Goal: Information Seeking & Learning: Learn about a topic

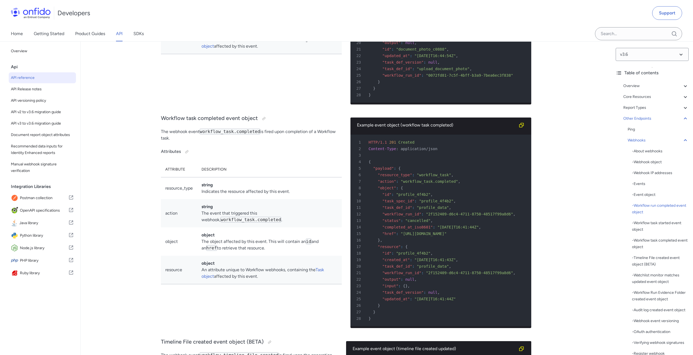
scroll to position [41119, 0]
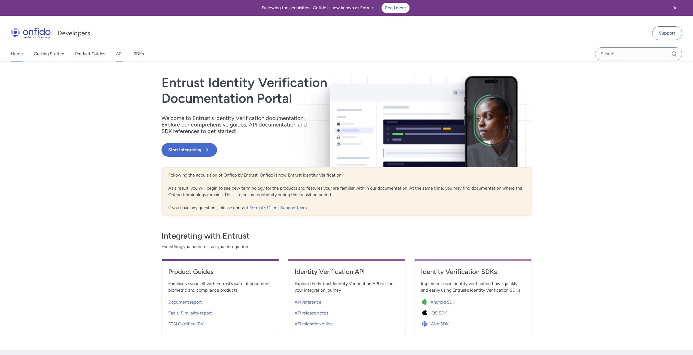
click at [119, 50] on link "API" at bounding box center [119, 53] width 7 height 15
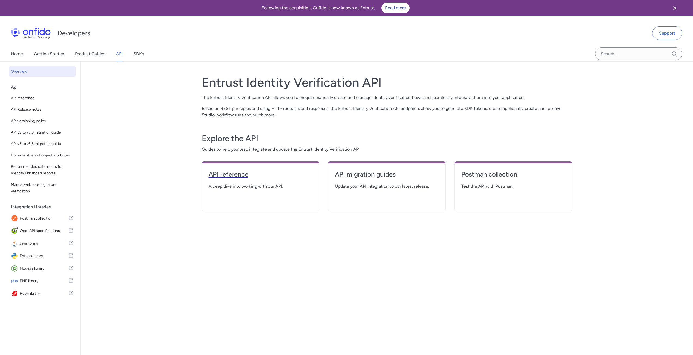
click at [244, 177] on h4 "API reference" at bounding box center [260, 174] width 104 height 9
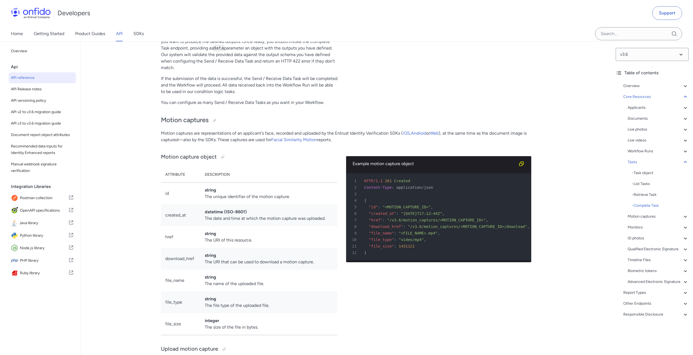
scroll to position [14311, 0]
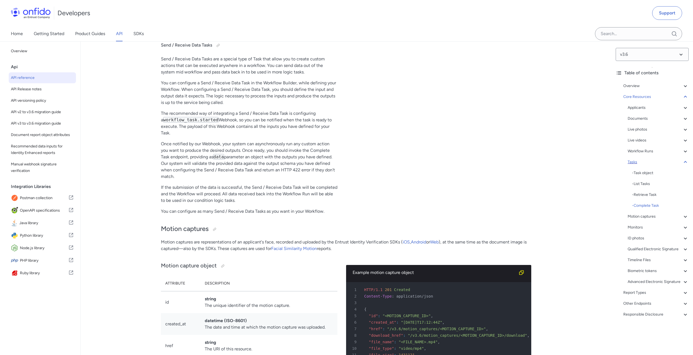
click at [682, 162] on icon at bounding box center [685, 162] width 7 height 7
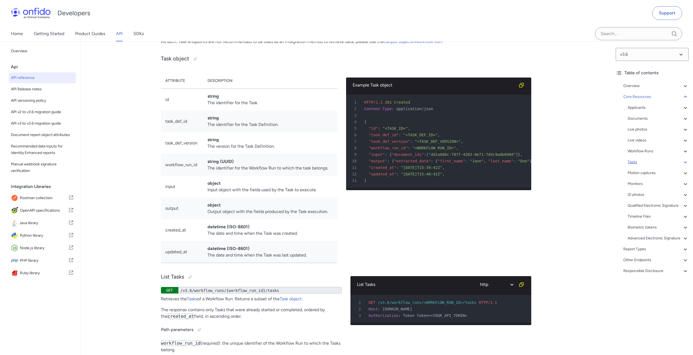
scroll to position [13550, 0]
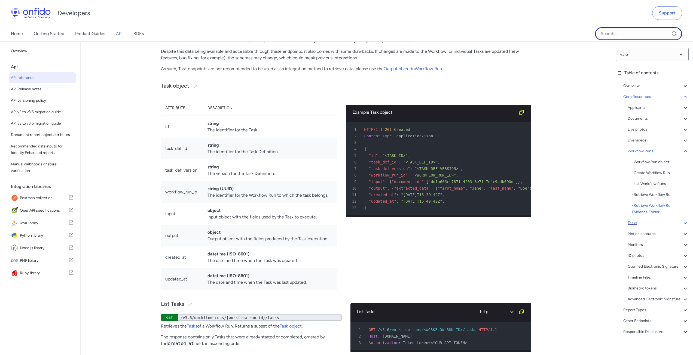
click at [614, 36] on input "Onfido search input field" at bounding box center [638, 33] width 87 height 13
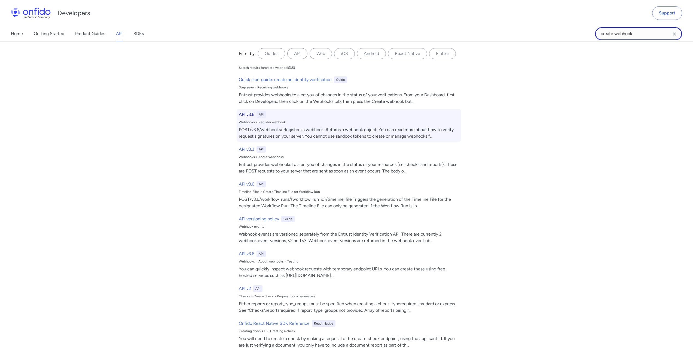
type input "create webhook"
click at [239, 116] on h6 "API v3.6" at bounding box center [247, 114] width 16 height 7
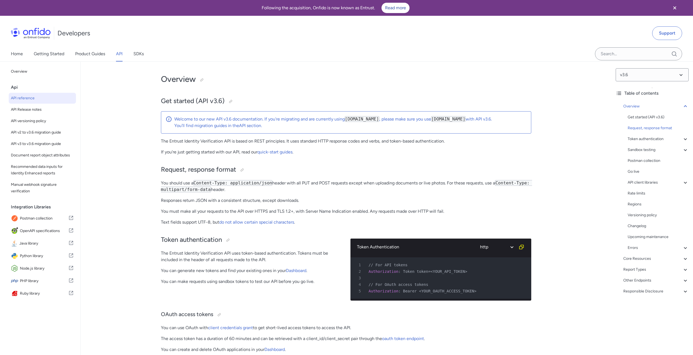
scroll to position [272, 0]
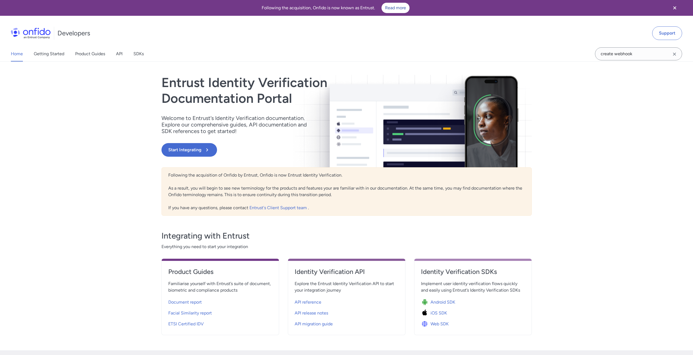
click at [676, 55] on icon "Clear search field button" at bounding box center [674, 54] width 7 height 7
click at [119, 54] on link "API" at bounding box center [119, 53] width 7 height 15
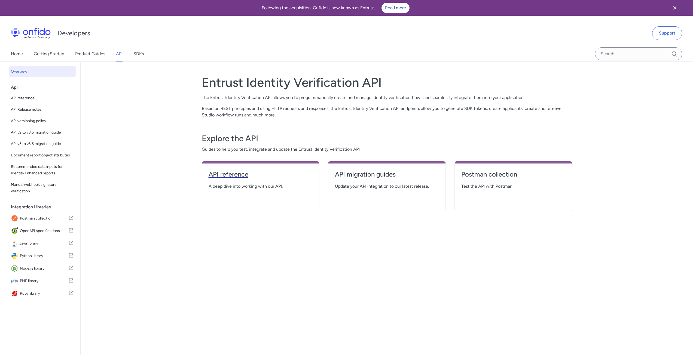
click at [218, 173] on h4 "API reference" at bounding box center [260, 174] width 104 height 9
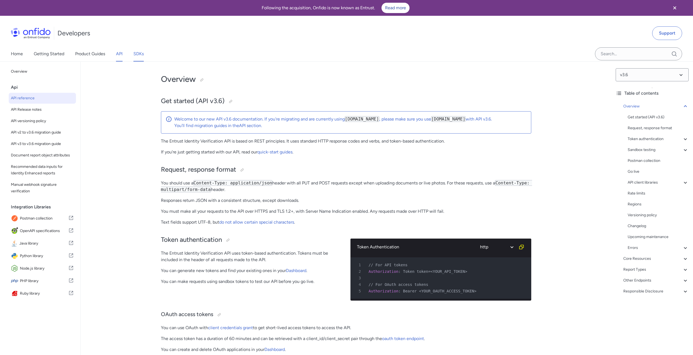
click at [143, 53] on link "SDKs" at bounding box center [138, 53] width 10 height 15
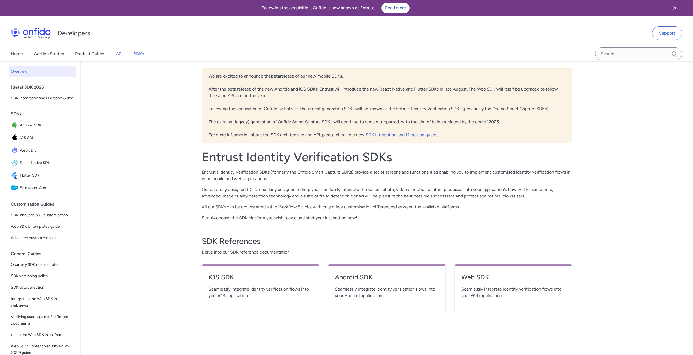
click at [119, 53] on link "API" at bounding box center [119, 53] width 7 height 15
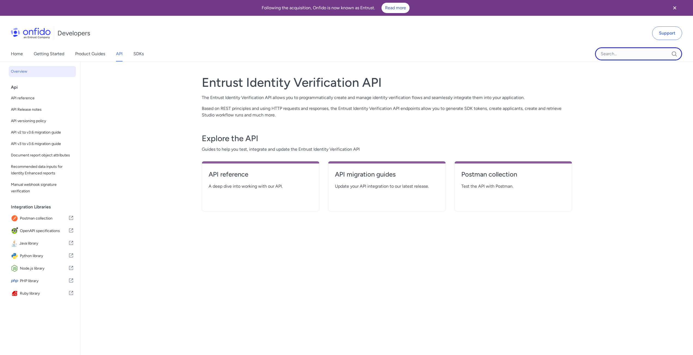
click at [619, 59] on input "Onfido search input field" at bounding box center [638, 53] width 87 height 13
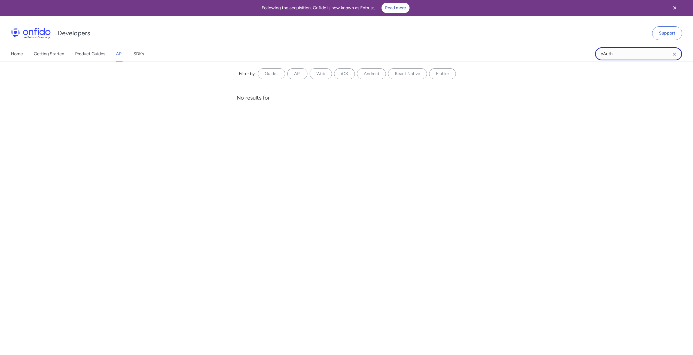
type input "oAuth"
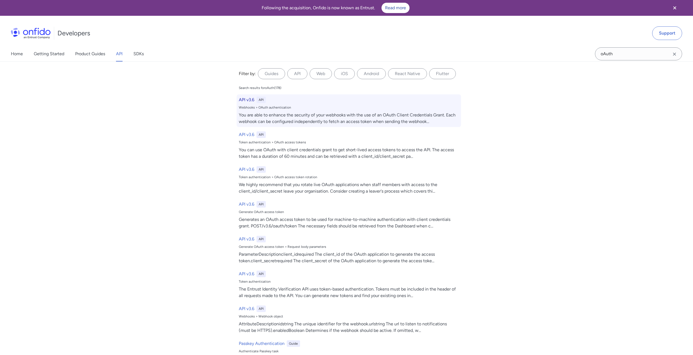
click at [240, 99] on h6 "API v3.6" at bounding box center [247, 100] width 16 height 7
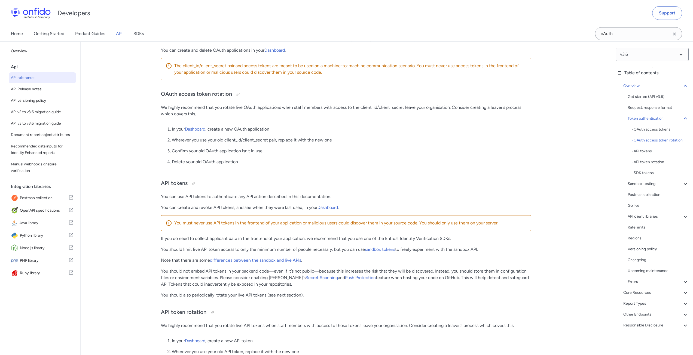
scroll to position [191, 0]
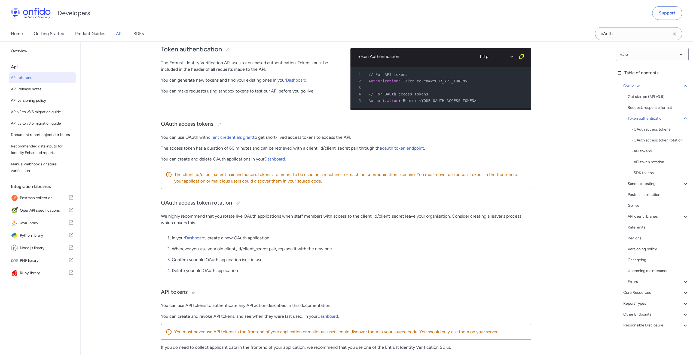
click at [374, 224] on p "We highly recommend that you rotate live OAuth applications when staff members …" at bounding box center [346, 219] width 370 height 13
click at [374, 221] on p "We highly recommend that you rotate live OAuth applications when staff members …" at bounding box center [346, 219] width 370 height 13
click at [396, 259] on ol "In your Dashboard , create a new OAuth application Wherever you use your old cl…" at bounding box center [346, 257] width 370 height 44
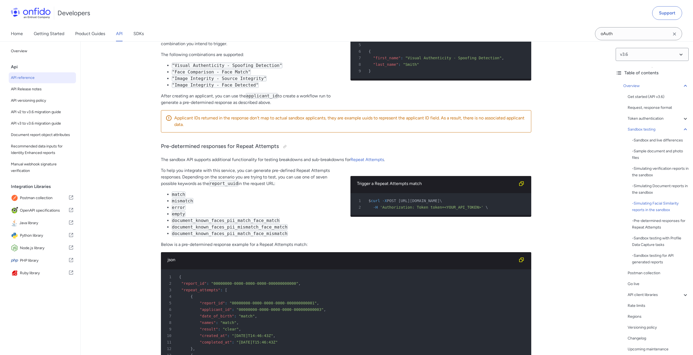
scroll to position [2123, 0]
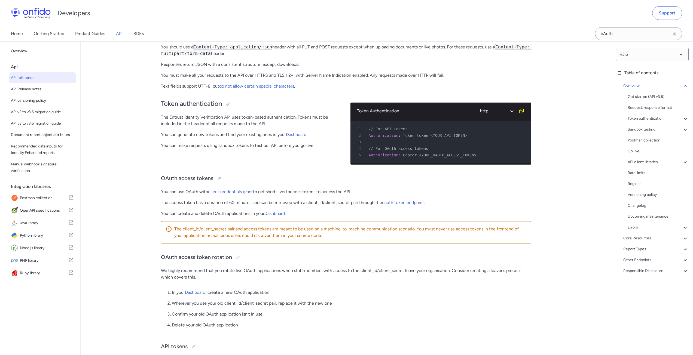
scroll to position [0, 0]
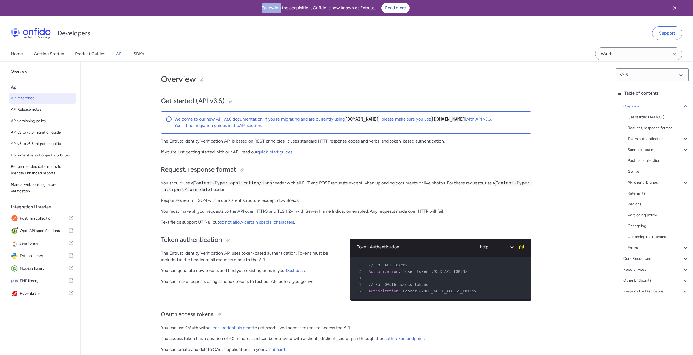
drag, startPoint x: 185, startPoint y: 8, endPoint x: 280, endPoint y: 8, distance: 95.0
click at [280, 8] on div "Following the acquisition, Onfido is now known as Entrust. Read more" at bounding box center [336, 8] width 658 height 10
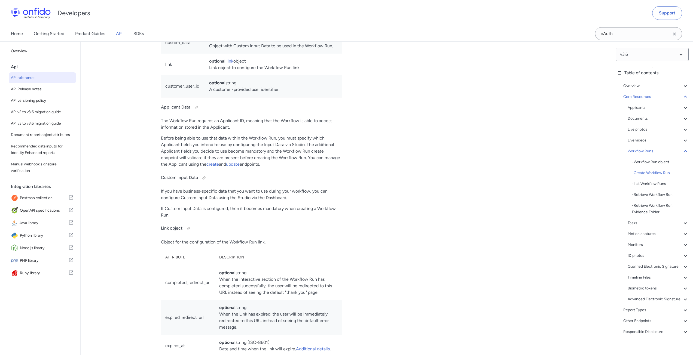
scroll to position [12527, 0]
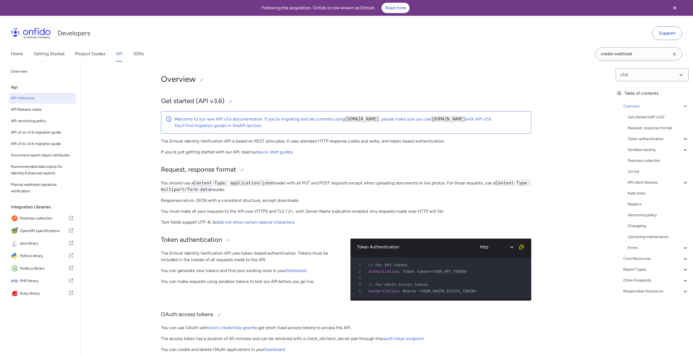
click at [229, 8] on div "Following the acquisition, Onfido is now known as Entrust. Read more" at bounding box center [336, 8] width 658 height 10
